Goal: Information Seeking & Learning: Learn about a topic

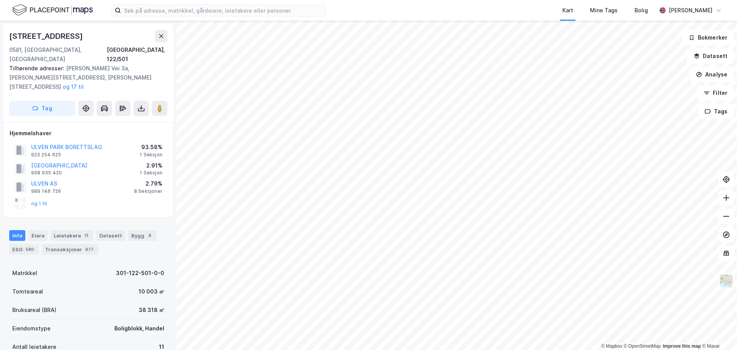
click at [36, 197] on div "og 1 til" at bounding box center [30, 203] width 33 height 12
click at [0, 0] on button "og 1 til" at bounding box center [0, 0] width 0 height 0
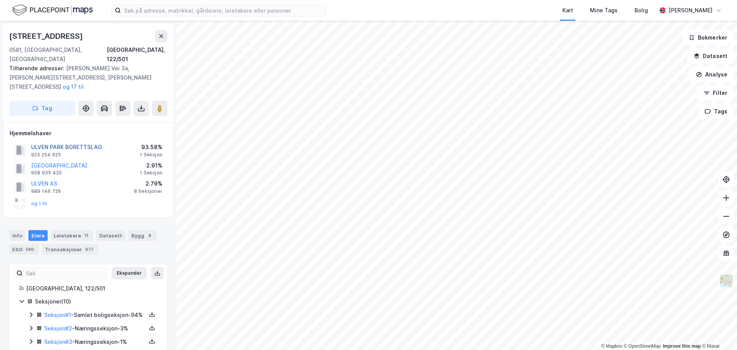
click at [0, 0] on button "ULVEN PARK BORETTSLAG" at bounding box center [0, 0] width 0 height 0
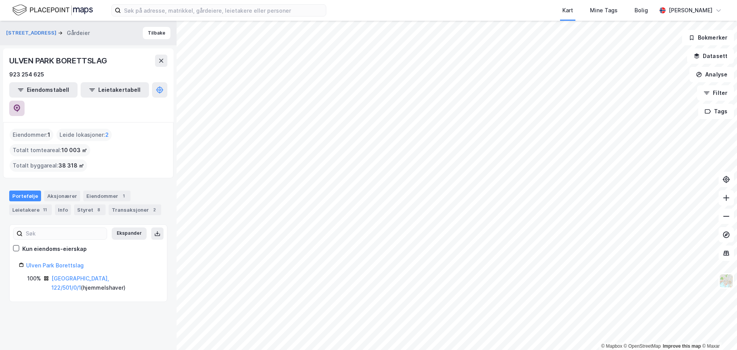
click at [25, 101] on button at bounding box center [16, 108] width 15 height 15
click at [45, 190] on div "Aksjonærer" at bounding box center [62, 195] width 36 height 11
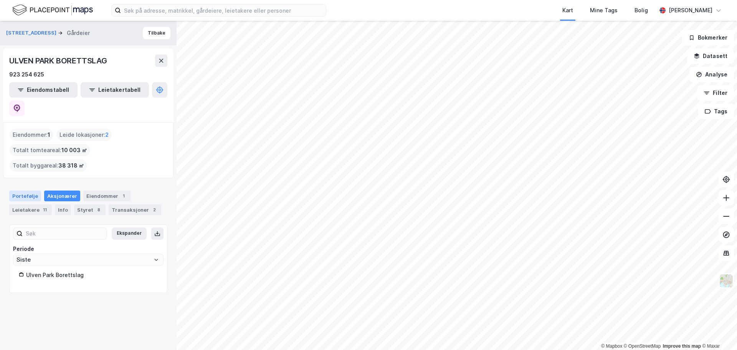
click at [31, 190] on div "Portefølje" at bounding box center [25, 195] width 32 height 11
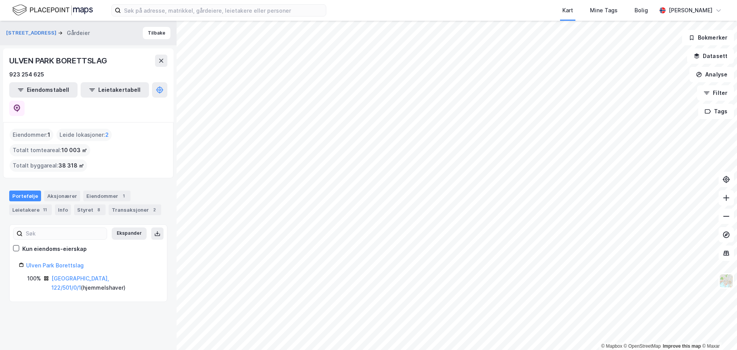
click at [128, 183] on div "Portefølje Aksjonærer Eiendommer 1 Leietakere 11 Info Styret 8 Transaksjoner 2" at bounding box center [88, 199] width 177 height 37
click at [129, 204] on div "Transaksjoner 2" at bounding box center [135, 209] width 53 height 11
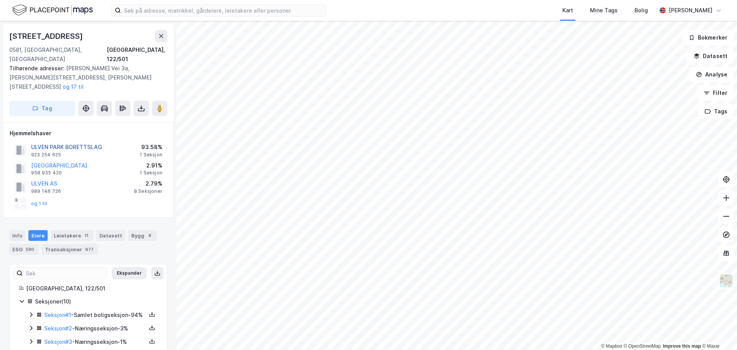
click at [0, 0] on button "ULVEN PARK BORETTSLAG" at bounding box center [0, 0] width 0 height 0
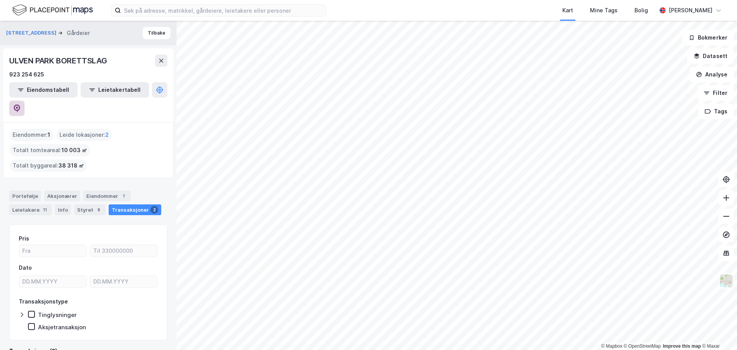
click at [20, 104] on icon at bounding box center [17, 108] width 7 height 8
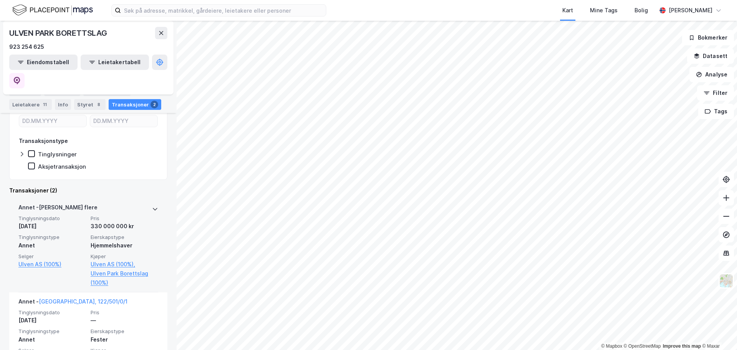
scroll to position [163, 0]
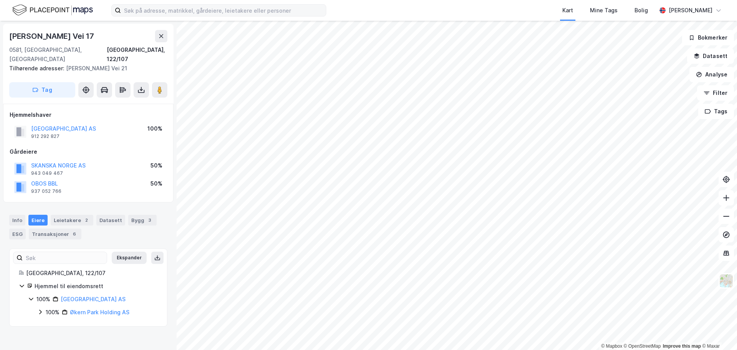
click at [220, 16] on div "Kart Mine Tags Bolig [PERSON_NAME] © Mapbox © OpenStreetMap Improve this map © …" at bounding box center [368, 175] width 737 height 350
